Goal: Transaction & Acquisition: Book appointment/travel/reservation

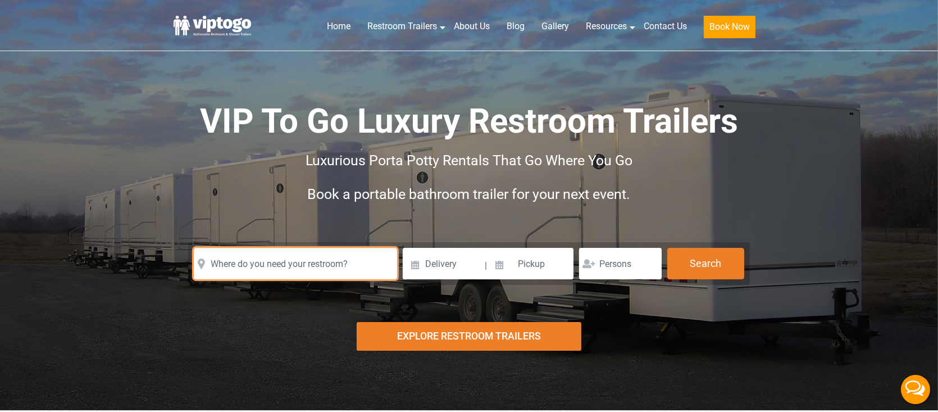
click at [249, 261] on input "text" at bounding box center [295, 263] width 203 height 31
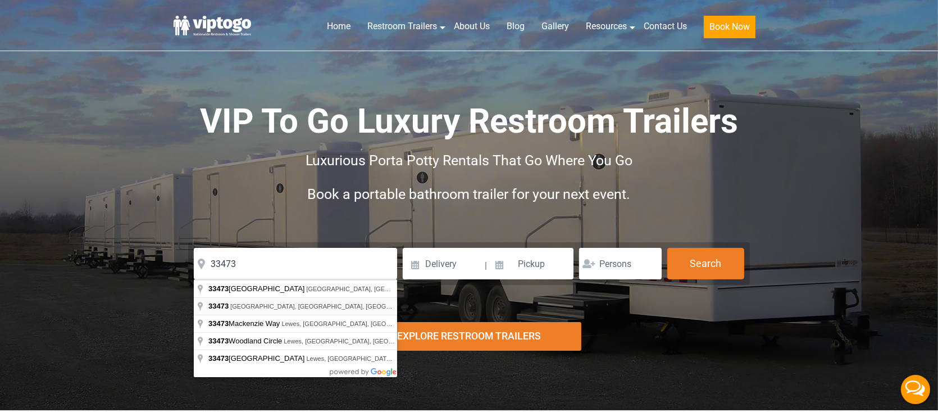
type input "[GEOGRAPHIC_DATA], [GEOGRAPHIC_DATA]"
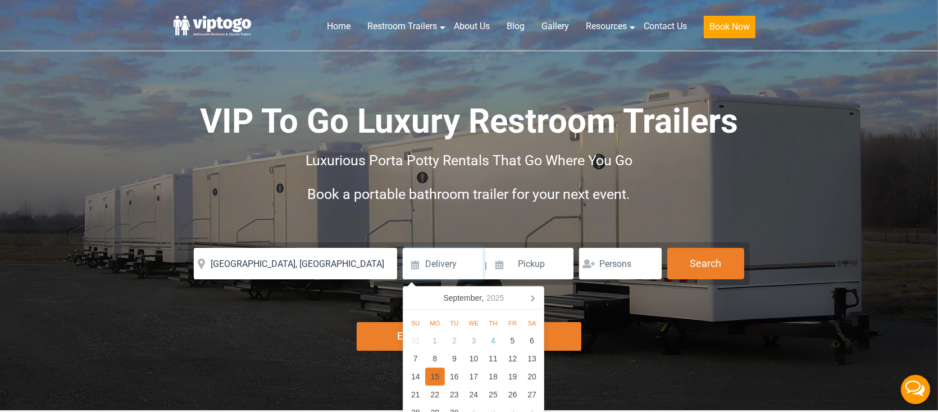
click at [433, 376] on div "15" at bounding box center [435, 376] width 20 height 18
type input "[DATE]"
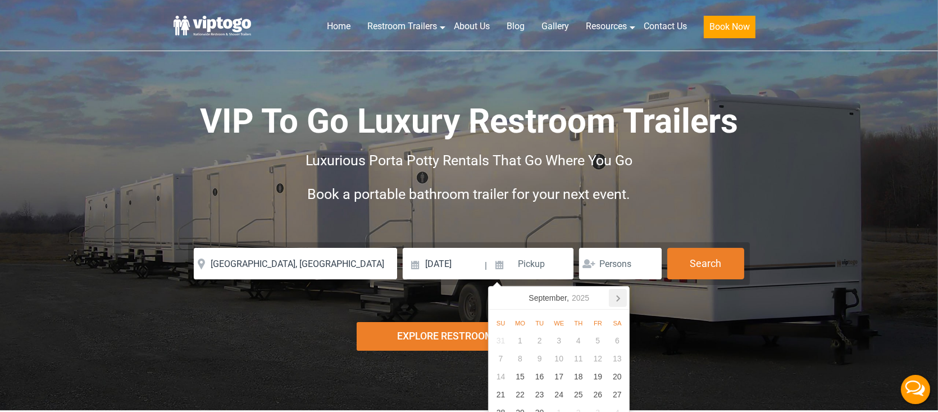
click at [620, 299] on icon at bounding box center [618, 298] width 18 height 18
click at [562, 380] on div "15" at bounding box center [559, 376] width 20 height 18
type input "[DATE]"
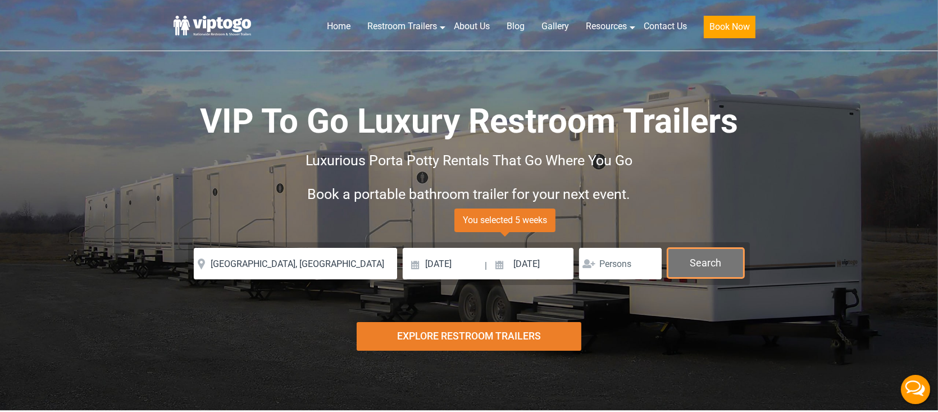
click at [712, 272] on button "Search" at bounding box center [705, 263] width 77 height 30
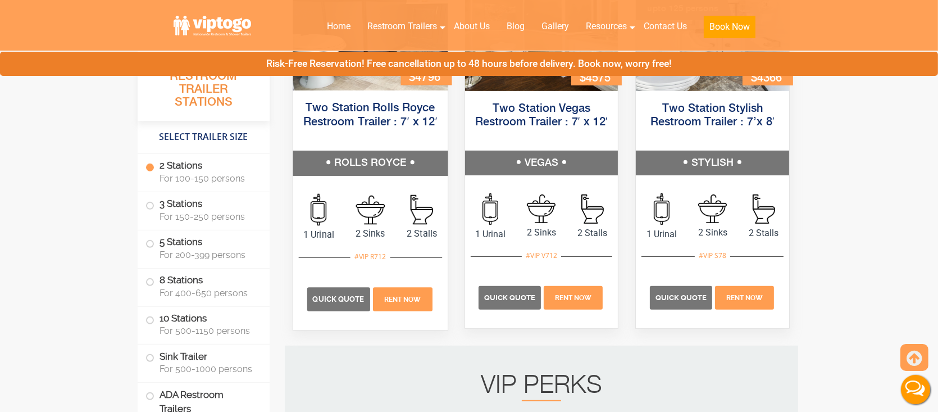
scroll to position [623, 0]
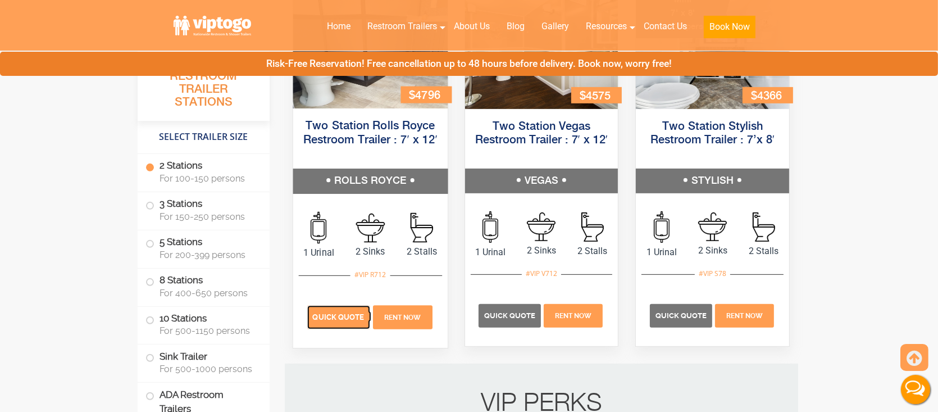
click at [329, 322] on p "Quick Quote" at bounding box center [338, 317] width 63 height 24
click at [184, 225] on label "3 Stations For 150-250 persons" at bounding box center [203, 209] width 116 height 35
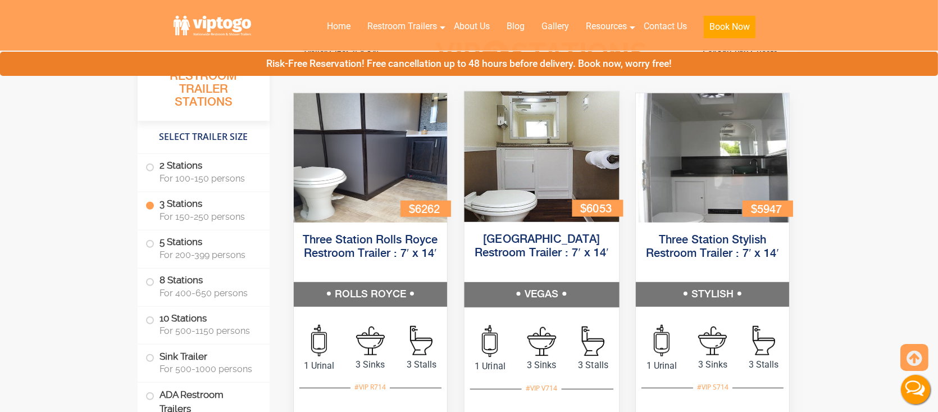
scroll to position [1293, 0]
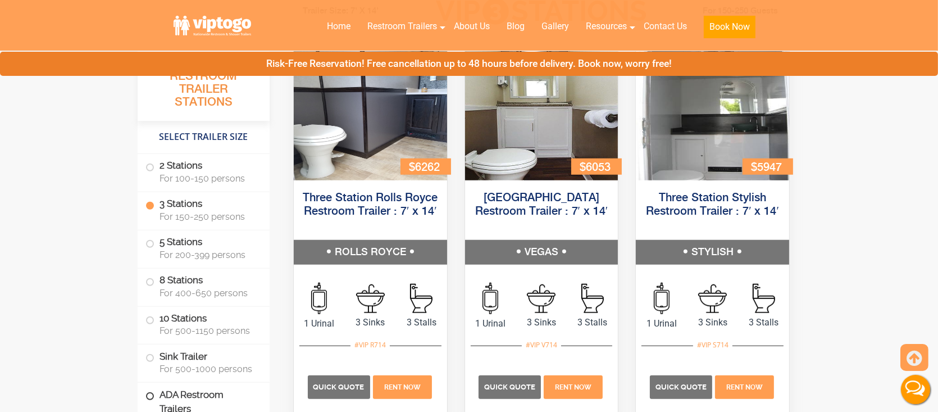
click at [208, 400] on label "ADA Restroom Trailers" at bounding box center [203, 401] width 116 height 38
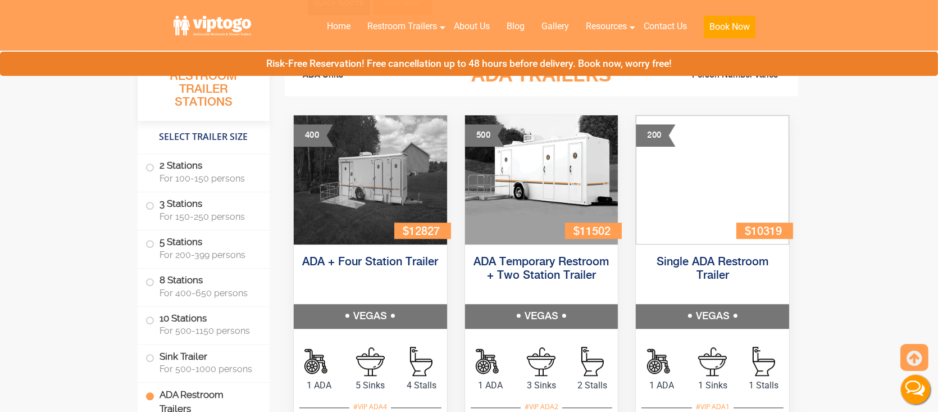
scroll to position [3921, 0]
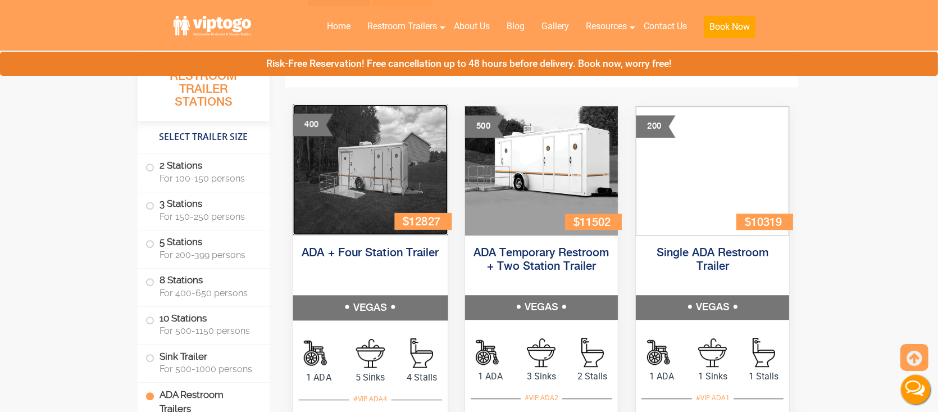
click at [349, 192] on img at bounding box center [370, 169] width 154 height 130
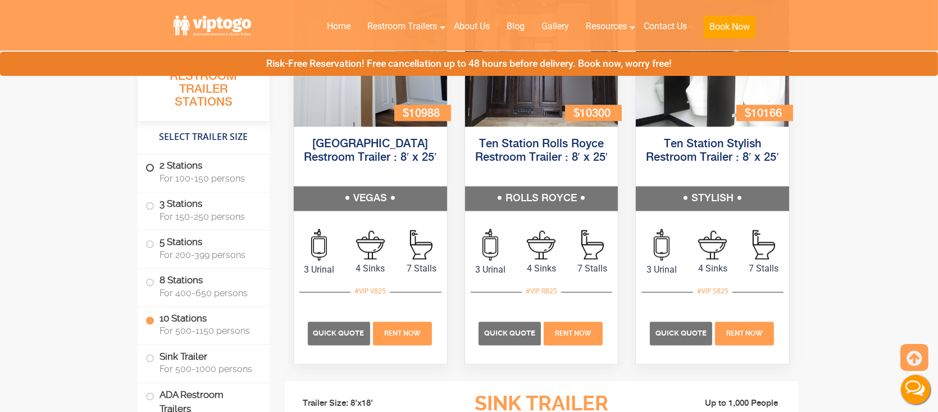
click at [175, 174] on span "For 100-150 persons" at bounding box center [208, 178] width 97 height 11
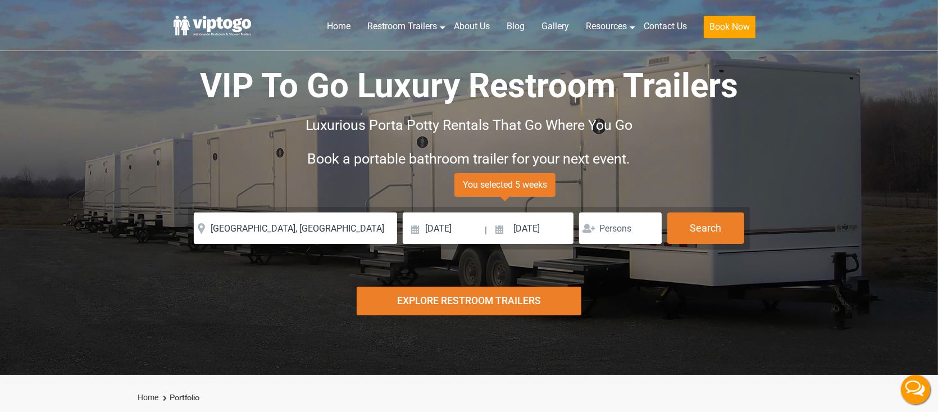
scroll to position [0, 0]
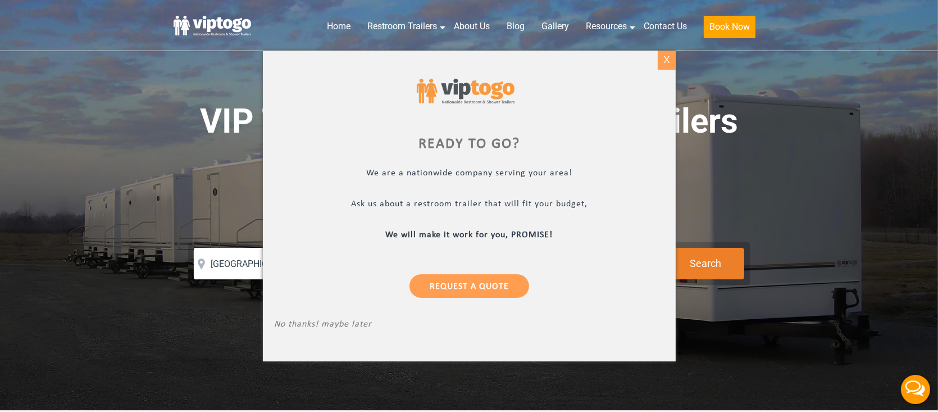
click at [662, 63] on div "X" at bounding box center [666, 60] width 17 height 19
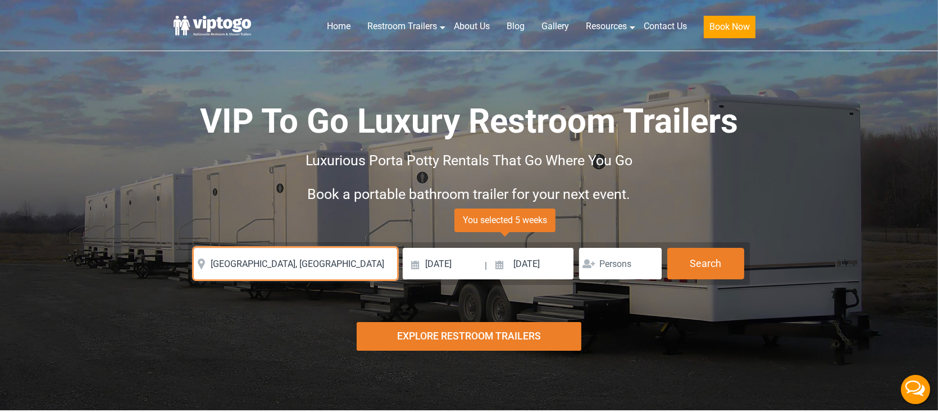
drag, startPoint x: 337, startPoint y: 261, endPoint x: 208, endPoint y: 264, distance: 128.6
click at [208, 264] on input "[GEOGRAPHIC_DATA], [GEOGRAPHIC_DATA]" at bounding box center [295, 263] width 203 height 31
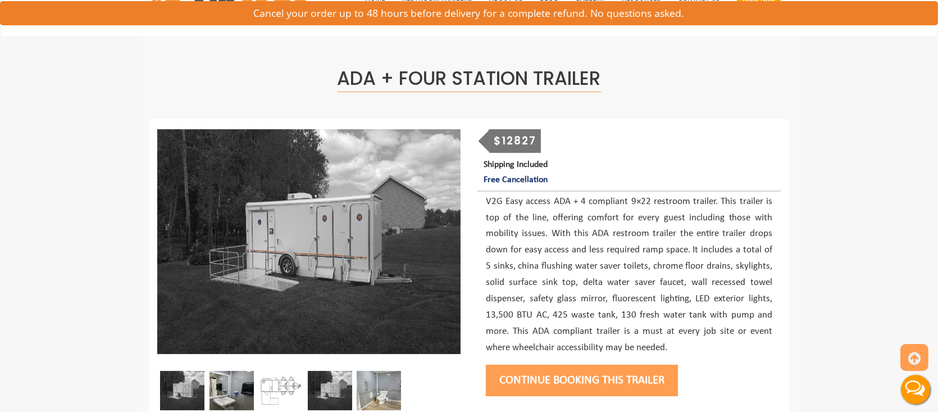
scroll to position [112, 0]
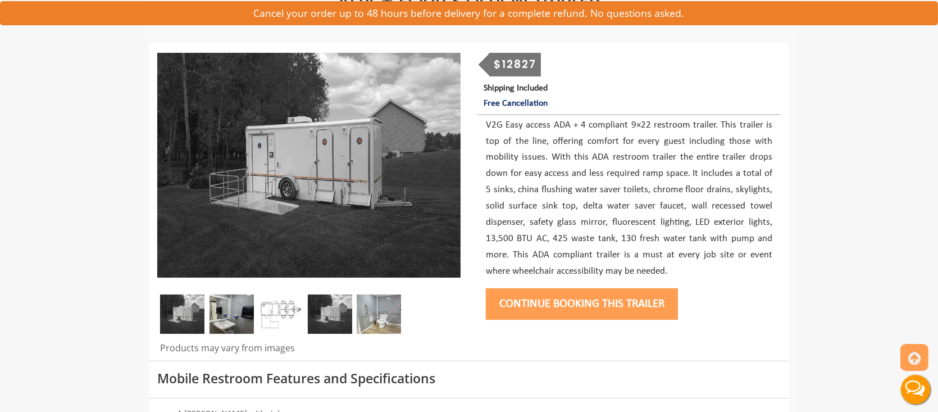
click at [353, 316] on div at bounding box center [308, 316] width 303 height 45
click at [327, 312] on img at bounding box center [330, 313] width 44 height 39
click at [332, 315] on img at bounding box center [330, 313] width 44 height 39
click at [187, 313] on img at bounding box center [182, 313] width 44 height 39
click at [279, 313] on img at bounding box center [280, 313] width 44 height 39
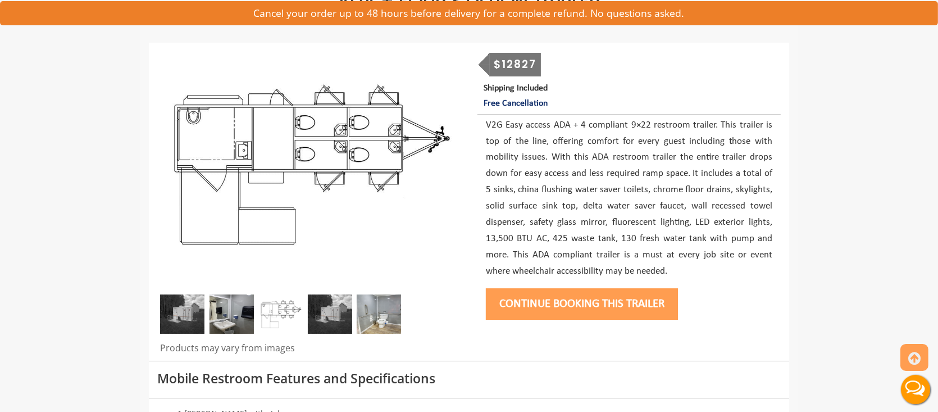
click at [236, 315] on img at bounding box center [231, 313] width 44 height 39
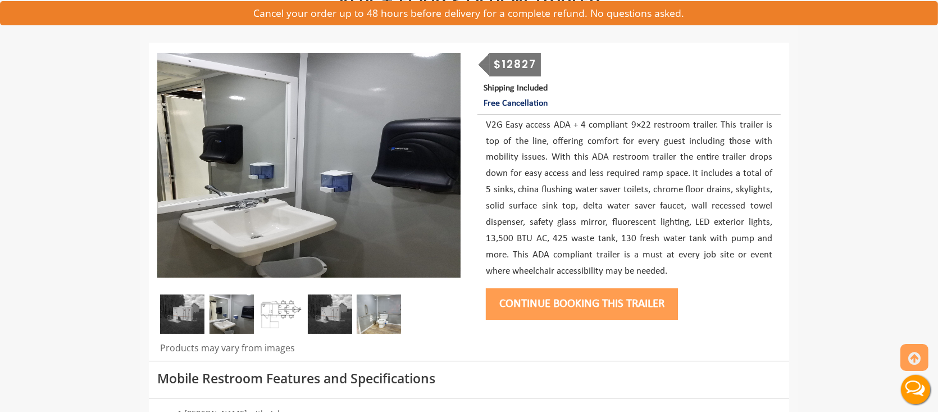
click at [322, 316] on img at bounding box center [330, 313] width 44 height 39
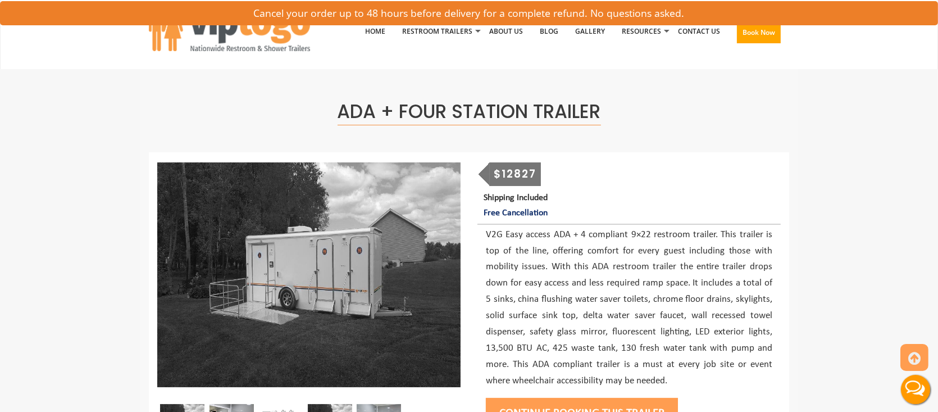
scroll to position [0, 0]
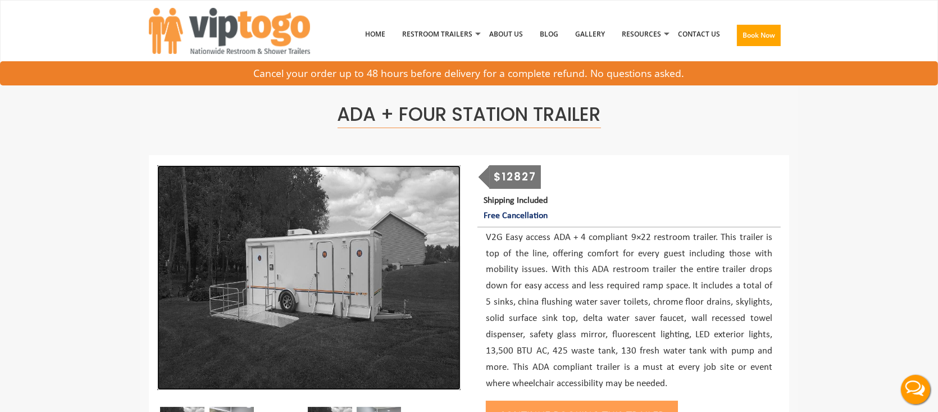
click at [332, 308] on img at bounding box center [308, 277] width 303 height 225
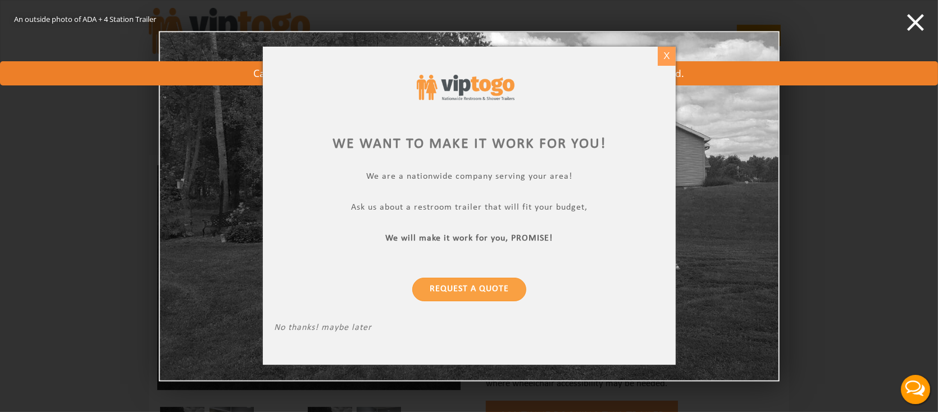
click at [666, 58] on div "X" at bounding box center [666, 56] width 17 height 19
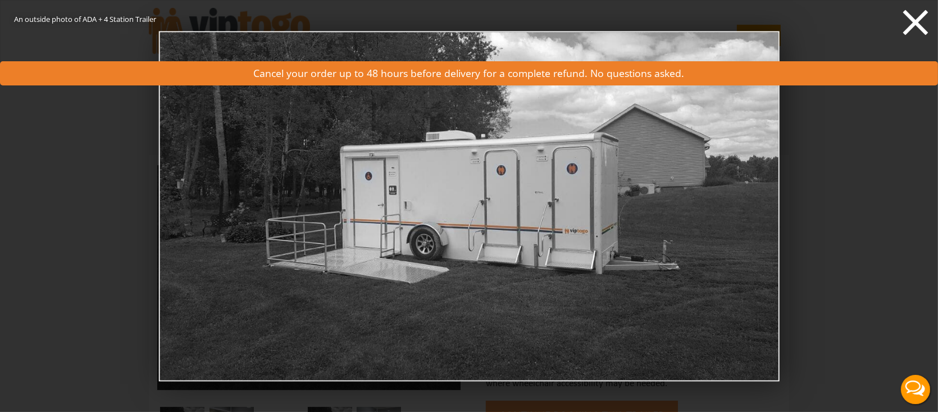
click at [914, 19] on icon at bounding box center [915, 22] width 25 height 25
